Goal: Task Accomplishment & Management: Use online tool/utility

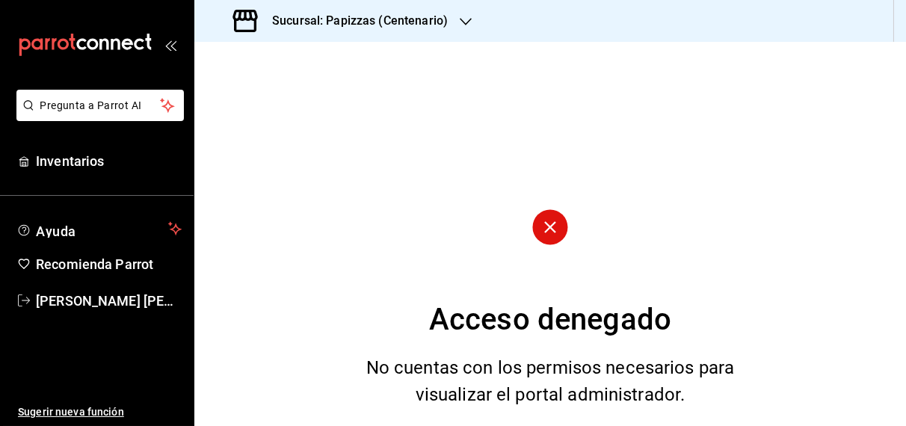
click at [422, 16] on h3 "Sucursal: Papizzas (Centenario)" at bounding box center [354, 21] width 188 height 18
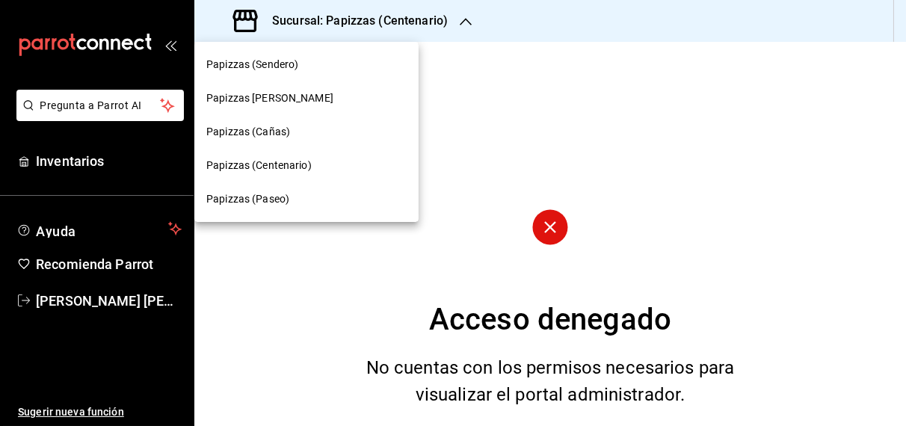
click at [274, 134] on span "Papizzas (Cañas)" at bounding box center [248, 132] width 84 height 16
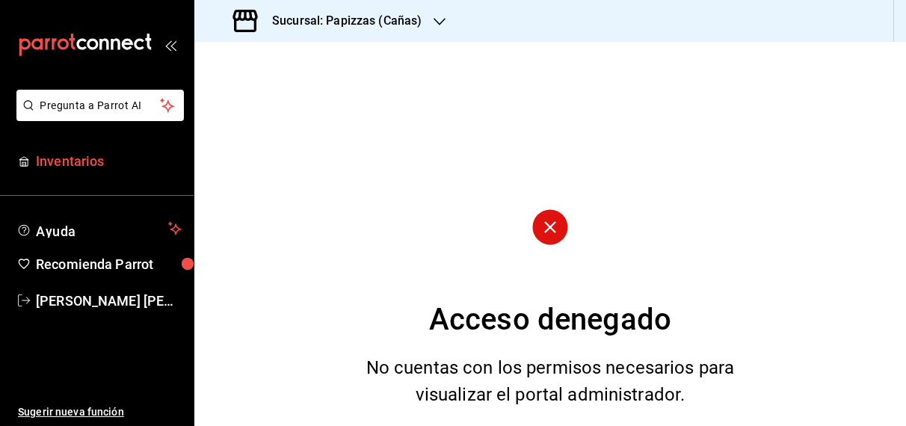
click at [86, 164] on span "Inventarios" at bounding box center [109, 161] width 146 height 20
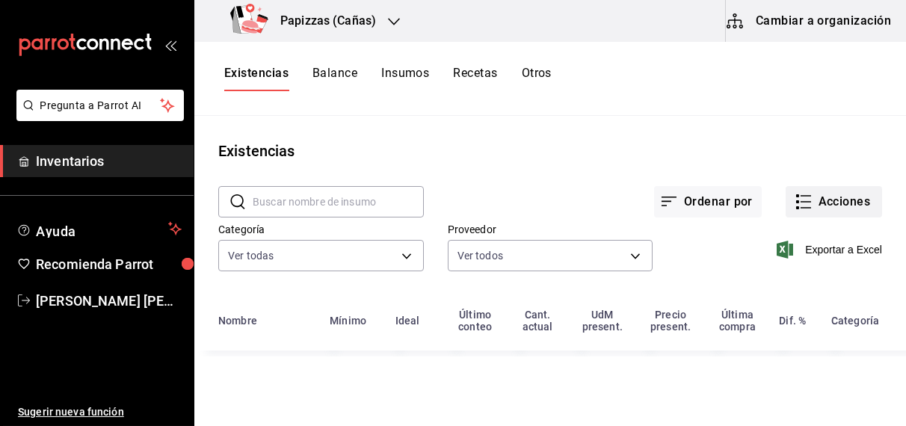
click at [854, 205] on button "Acciones" at bounding box center [834, 201] width 96 height 31
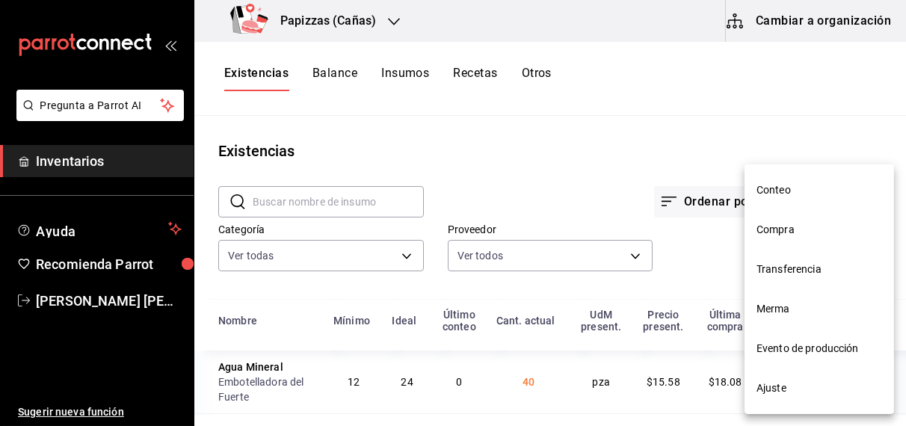
click at [823, 268] on span "Transferencia" at bounding box center [819, 270] width 126 height 16
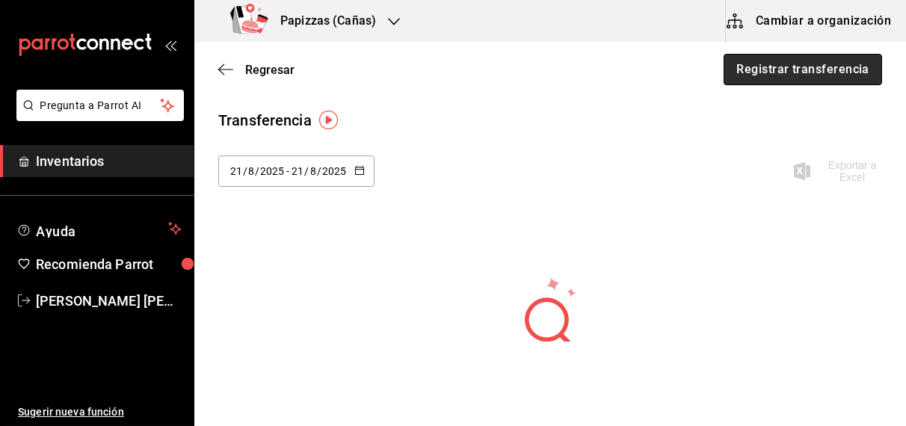
click at [768, 56] on button "Registrar transferencia" at bounding box center [803, 69] width 158 height 31
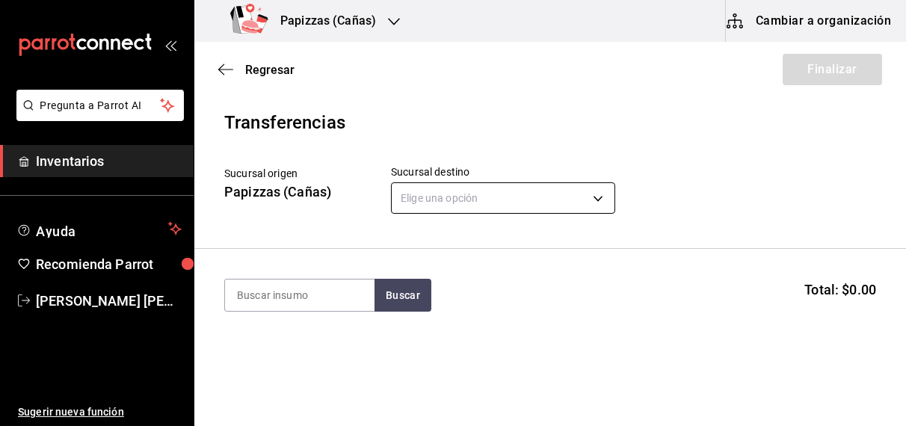
click at [602, 200] on body "Pregunta a Parrot AI Inventarios Ayuda Recomienda Parrot [PERSON_NAME] [PERSON_…" at bounding box center [453, 171] width 906 height 342
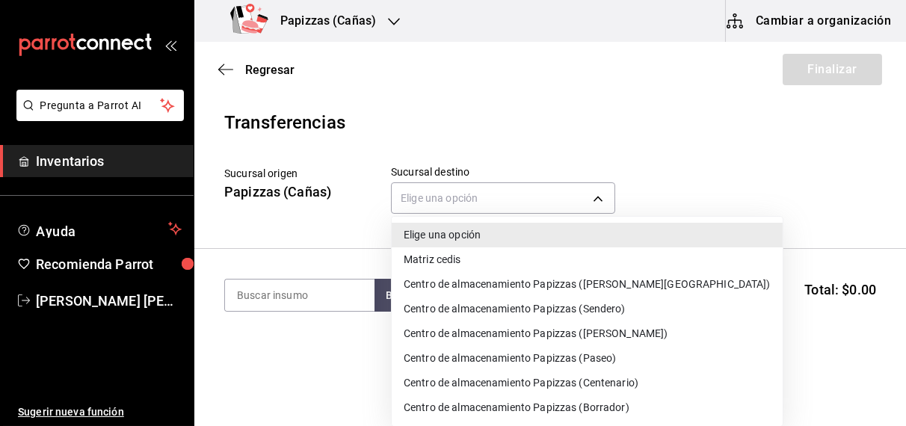
click at [602, 360] on li "Centro de almacenamiento Papizzas (Paseo)" at bounding box center [587, 358] width 391 height 25
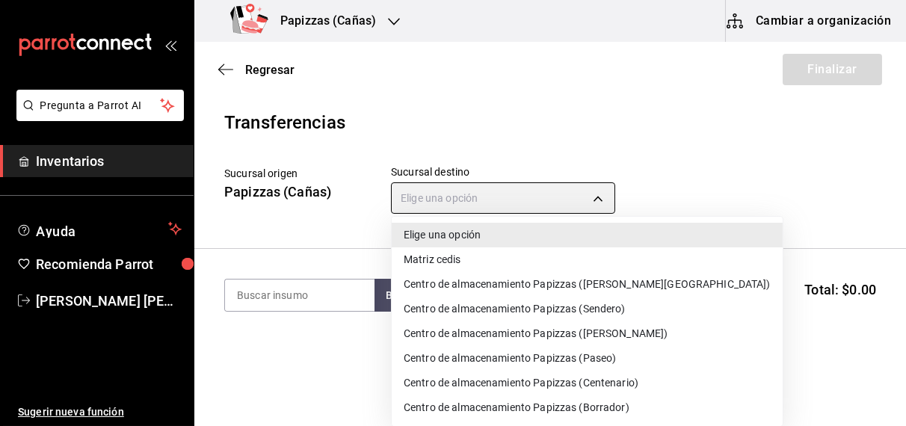
type input "54335273-4079-4417-aac3-cbd3202ebcf1"
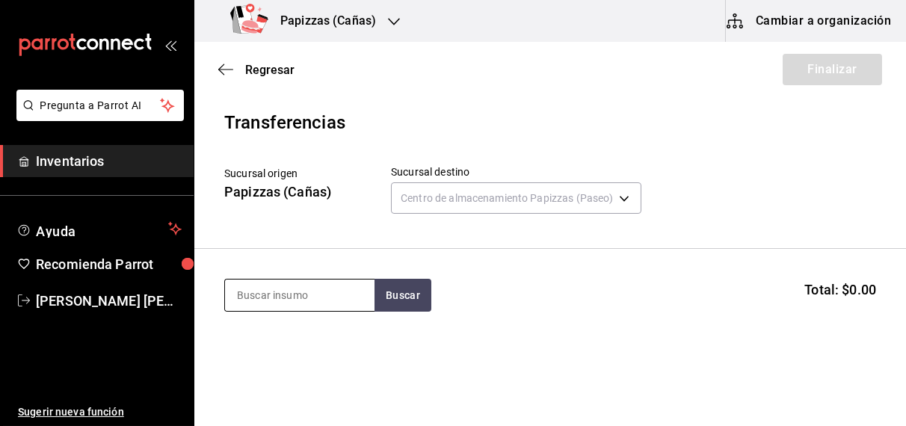
click at [286, 299] on input at bounding box center [299, 295] width 149 height 31
type input "harina"
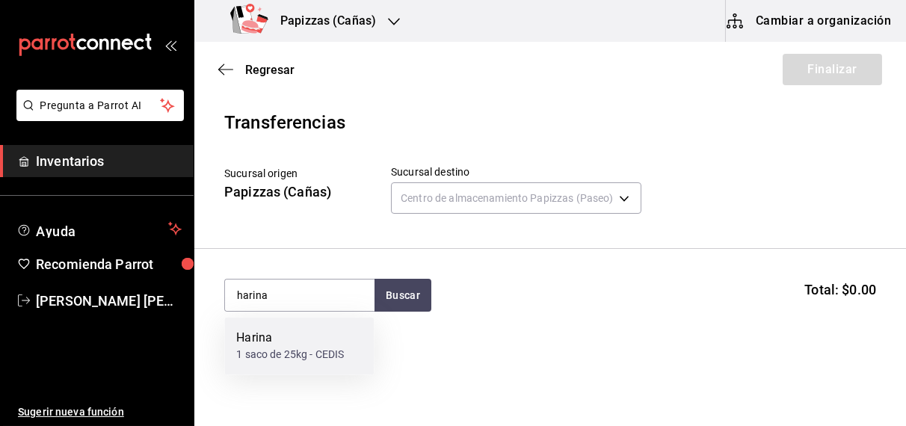
click at [290, 349] on div "1 saco de 25kg - CEDIS" at bounding box center [290, 356] width 108 height 16
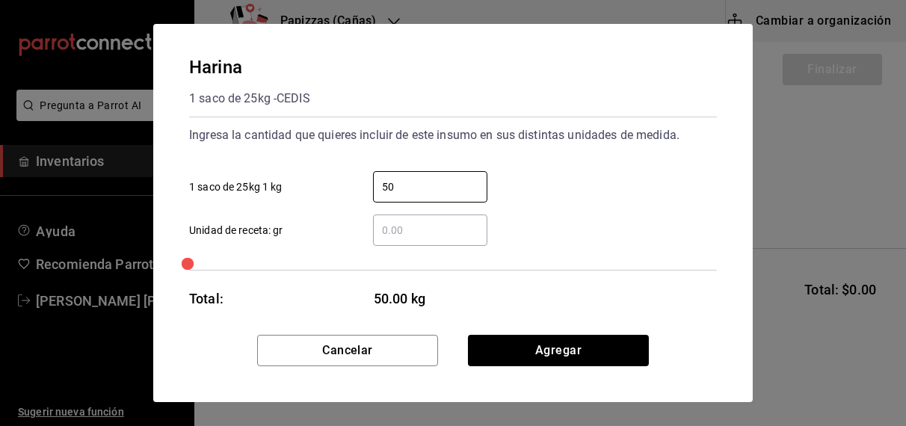
type input "5"
type input "25"
click at [570, 346] on button "Agregar" at bounding box center [558, 350] width 181 height 31
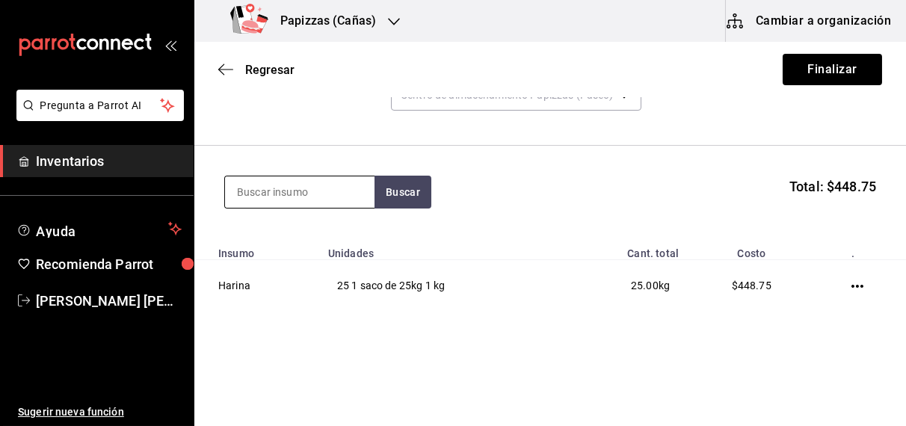
scroll to position [120, 0]
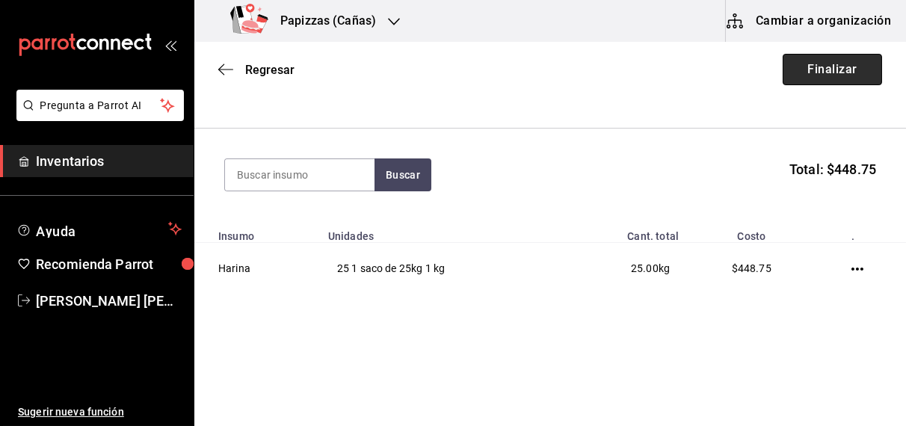
click at [808, 78] on button "Finalizar" at bounding box center [832, 69] width 99 height 31
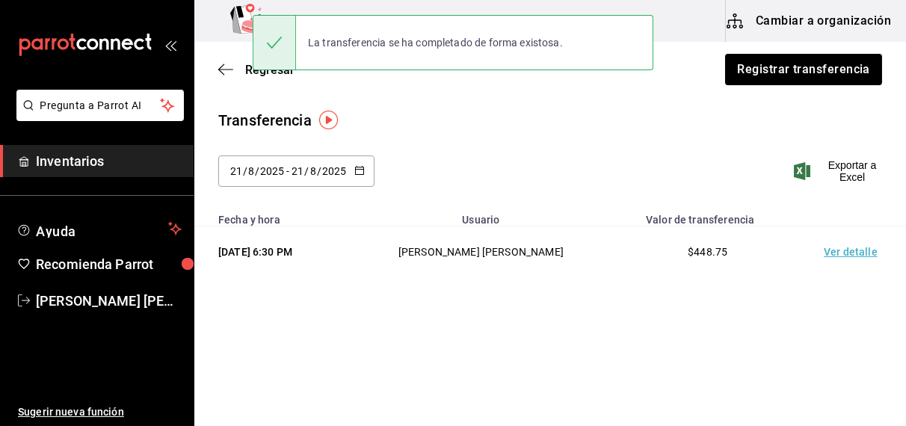
click at [850, 256] on td "Ver detalle" at bounding box center [853, 252] width 105 height 52
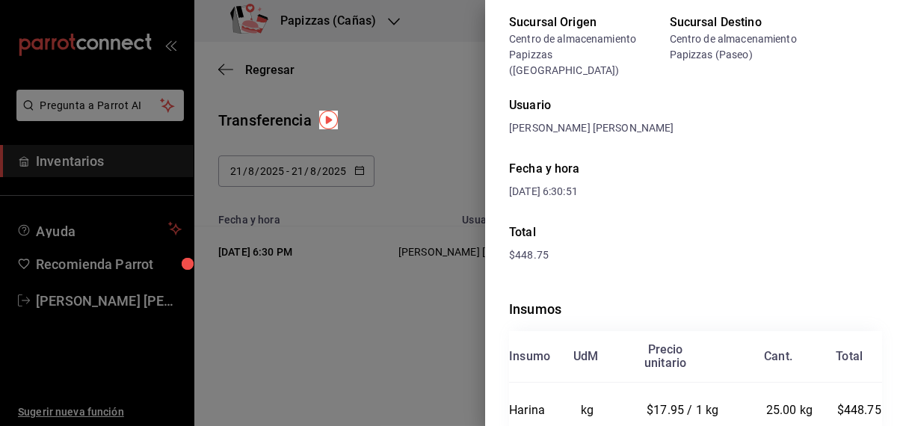
scroll to position [62, 0]
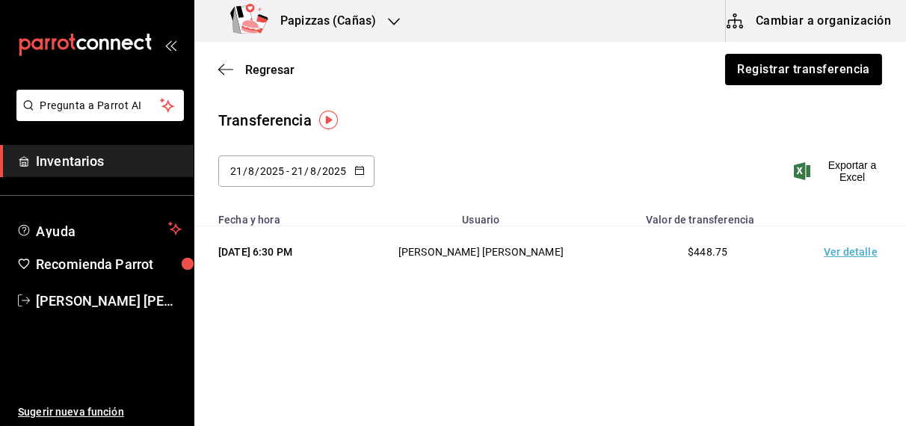
click at [369, 10] on div "Papizzas (Cañas)" at bounding box center [306, 21] width 200 height 42
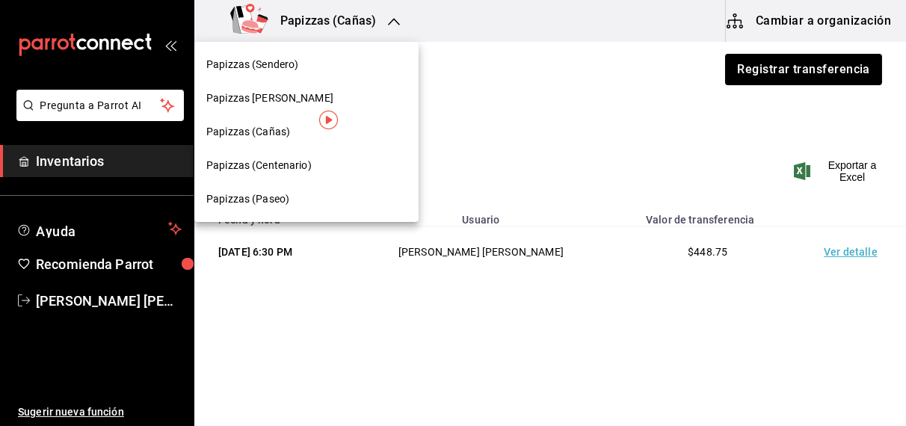
click at [271, 204] on span "Papizzas (Paseo)" at bounding box center [247, 199] width 83 height 16
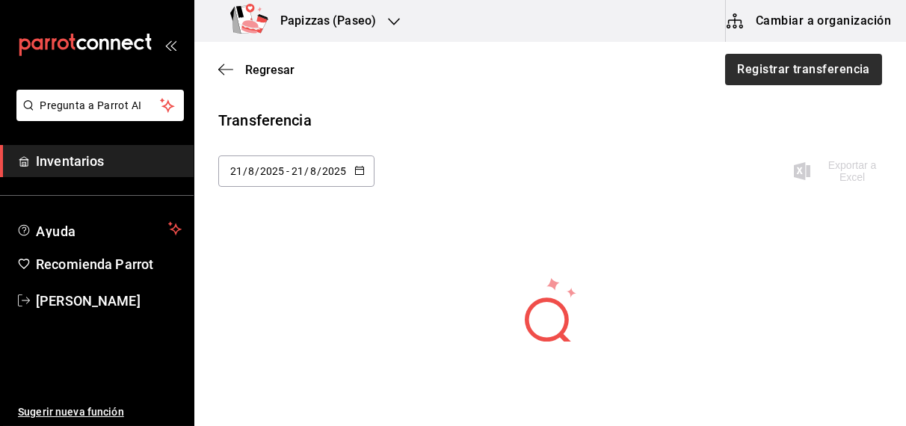
click at [807, 70] on button "Registrar transferencia" at bounding box center [803, 69] width 157 height 31
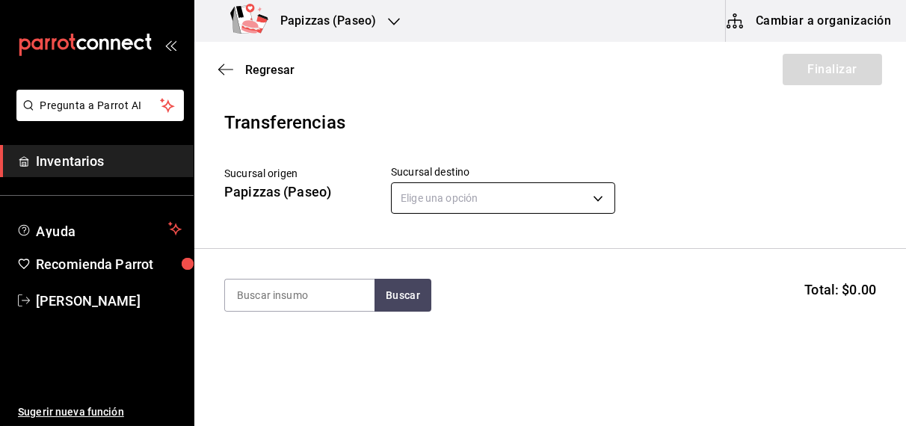
click at [501, 198] on body "Pregunta a Parrot AI Inventarios Ayuda Recomienda Parrot OBDULIA JANNETH CASTRO…" at bounding box center [453, 171] width 906 height 342
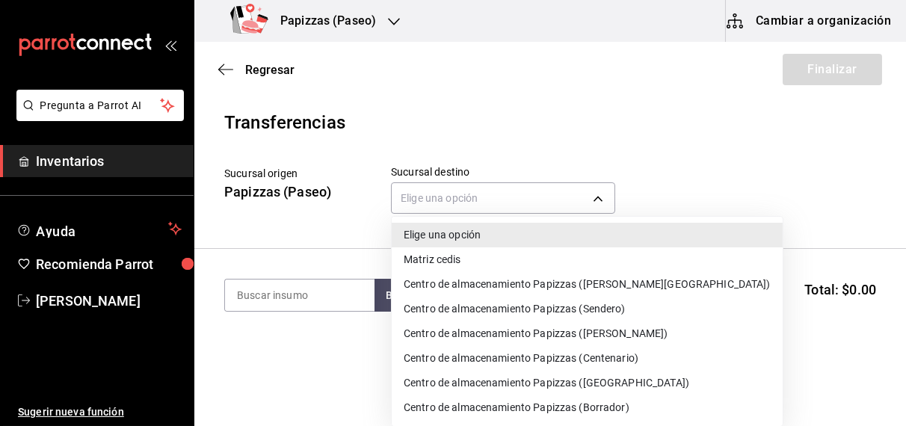
click at [599, 383] on li "Centro de almacenamiento Papizzas ([GEOGRAPHIC_DATA])" at bounding box center [587, 383] width 391 height 25
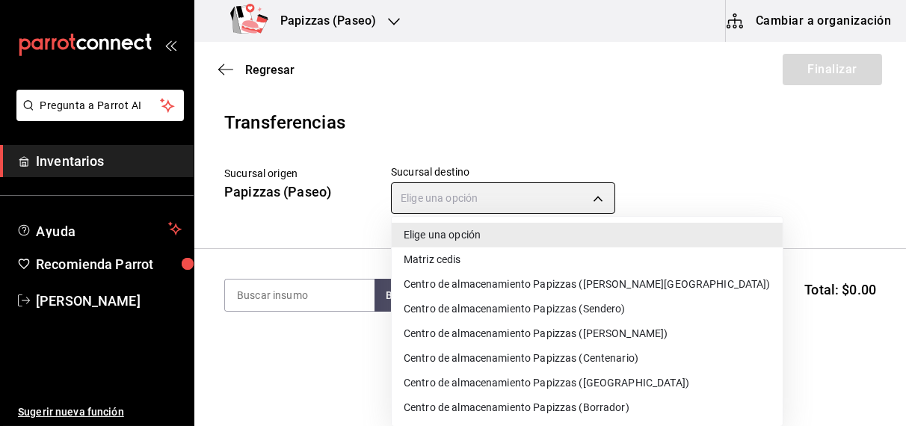
type input "c865f72a-8fd9-4f1c-af0d-daadda986ed4"
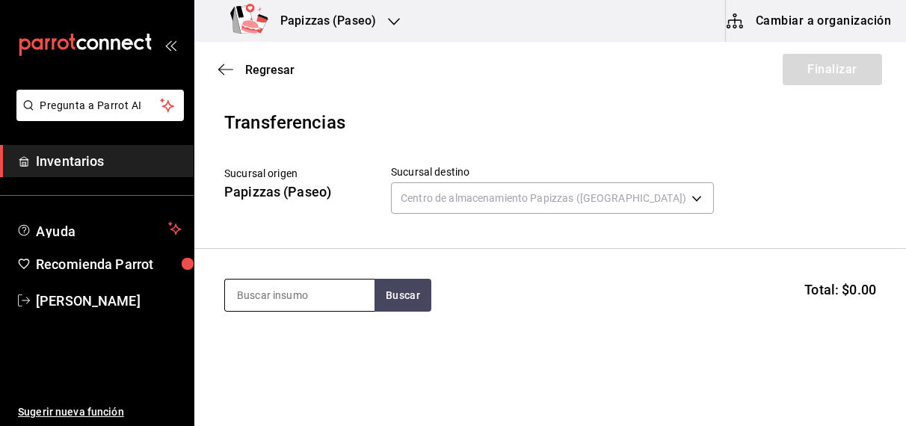
click at [333, 295] on input at bounding box center [299, 295] width 149 height 31
type input "franc"
click at [283, 351] on div "1 bolsa de 2.27kg - CEDIS" at bounding box center [296, 356] width 120 height 16
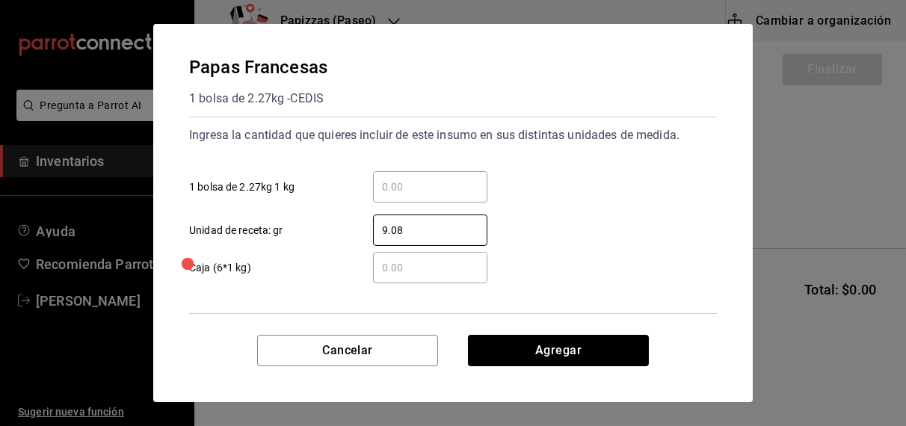
scroll to position [58, 0]
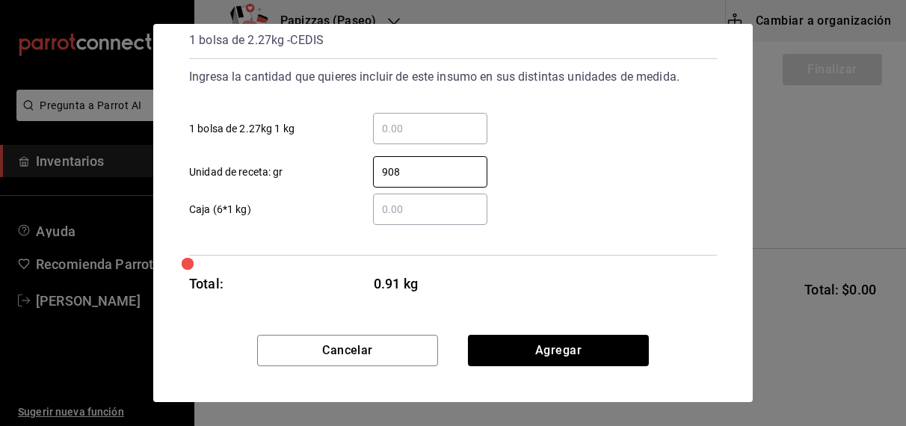
type input "9,080"
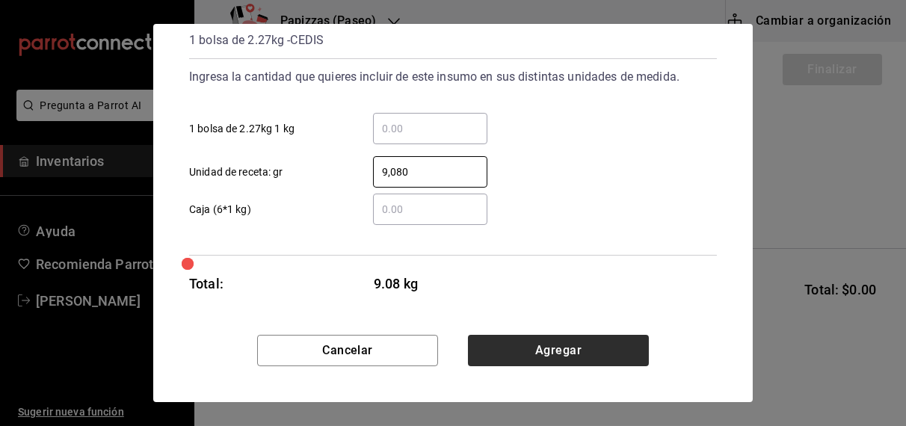
click at [552, 352] on button "Agregar" at bounding box center [558, 350] width 181 height 31
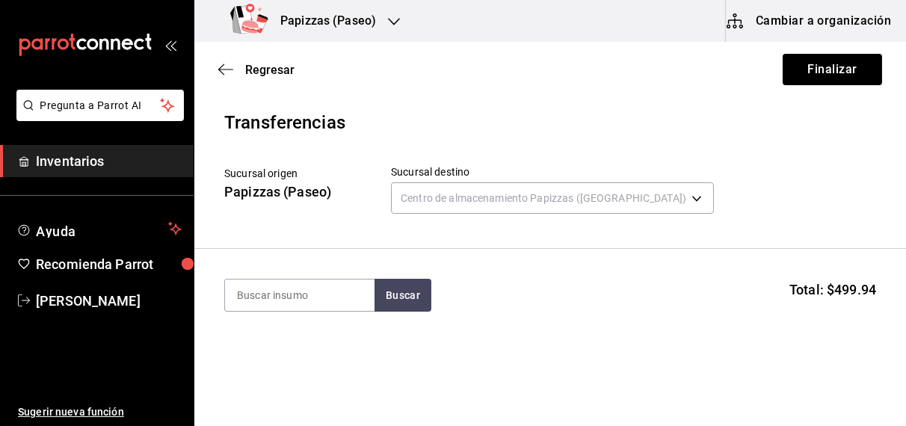
scroll to position [0, 0]
click at [819, 62] on button "Finalizar" at bounding box center [832, 69] width 99 height 31
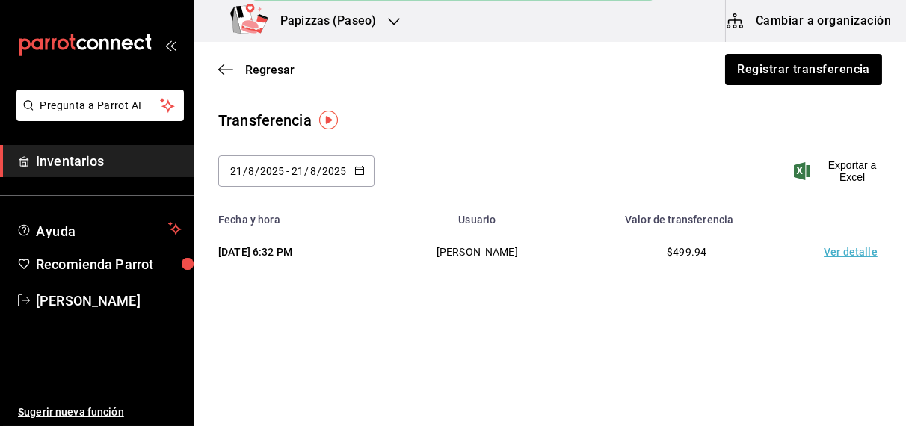
click at [853, 262] on td "Ver detalle" at bounding box center [853, 252] width 105 height 52
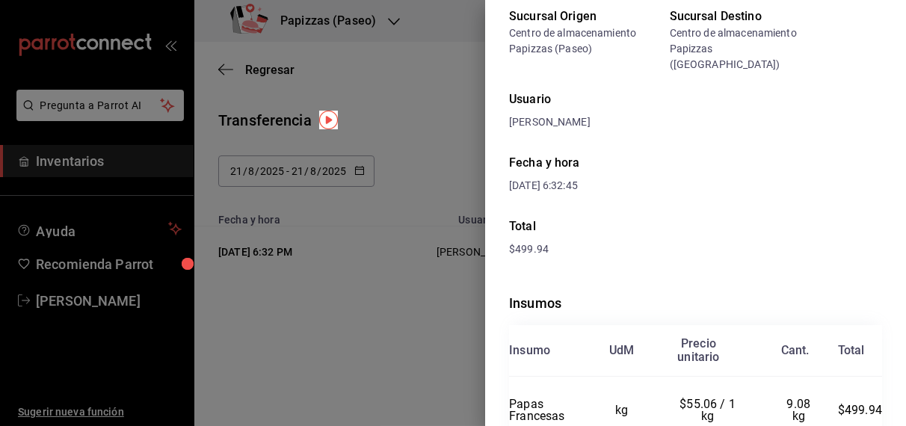
scroll to position [70, 0]
